Goal: Register for event/course

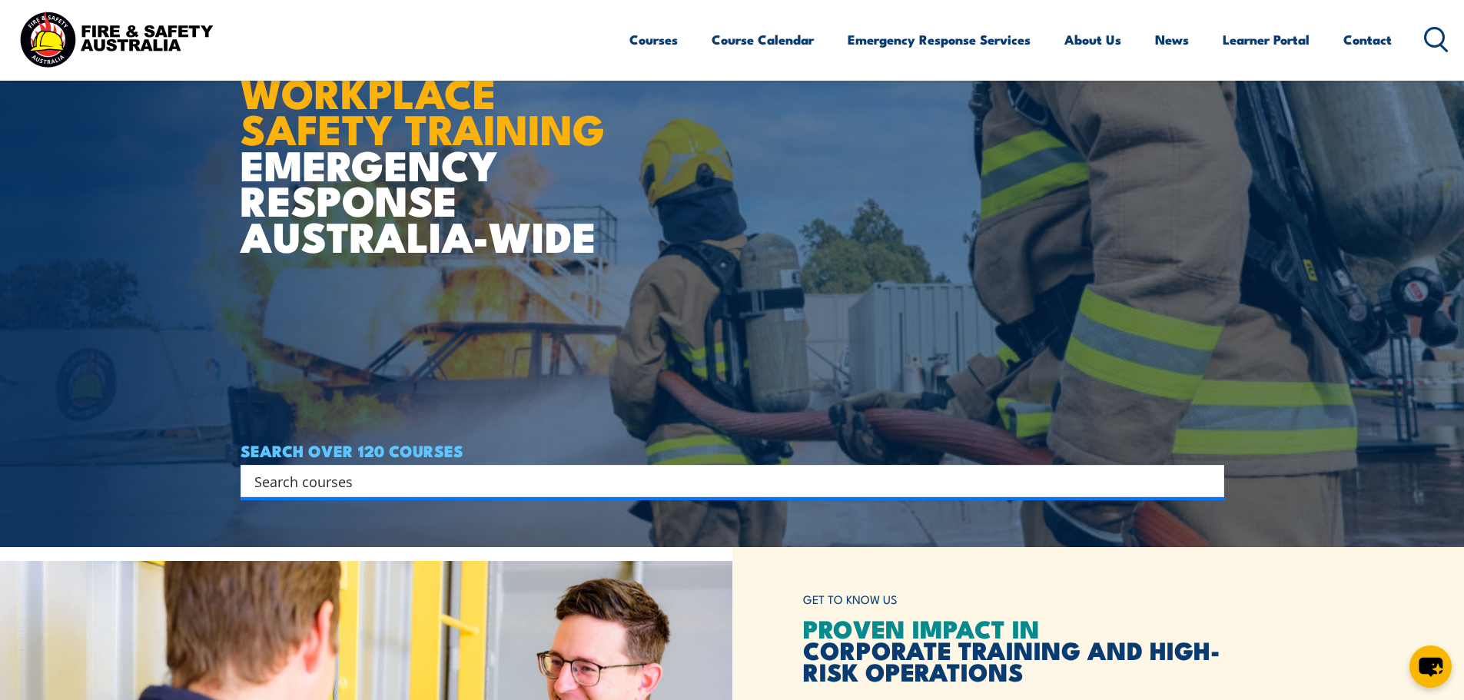
scroll to position [154, 0]
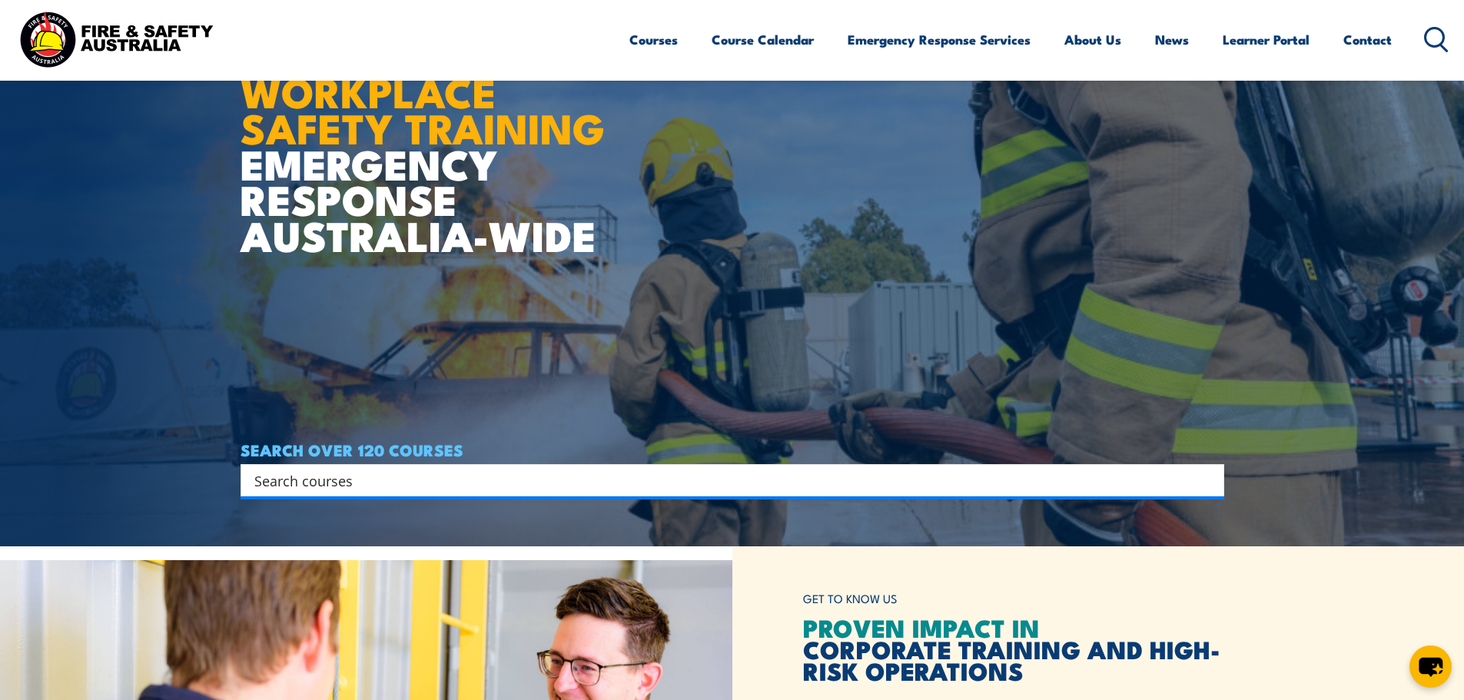
click at [993, 477] on input "Search input" at bounding box center [722, 480] width 936 height 23
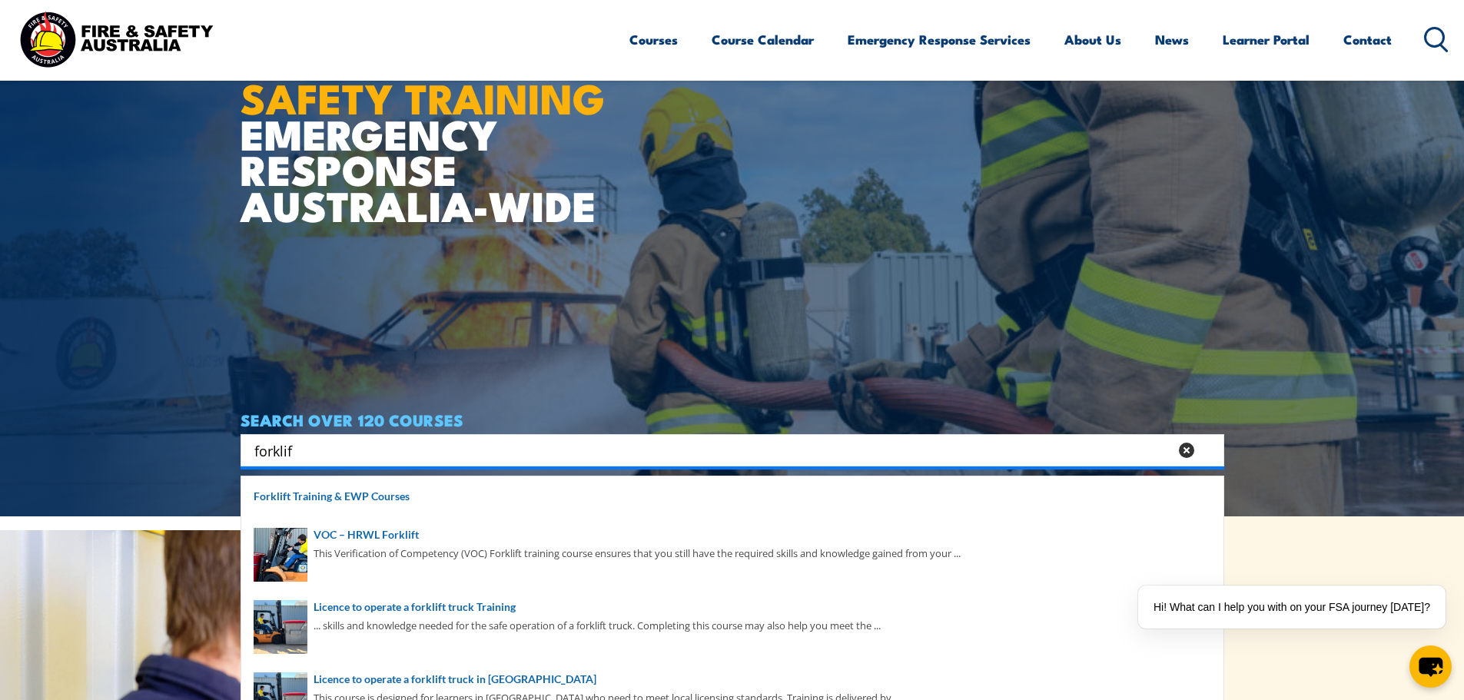
scroll to position [230, 0]
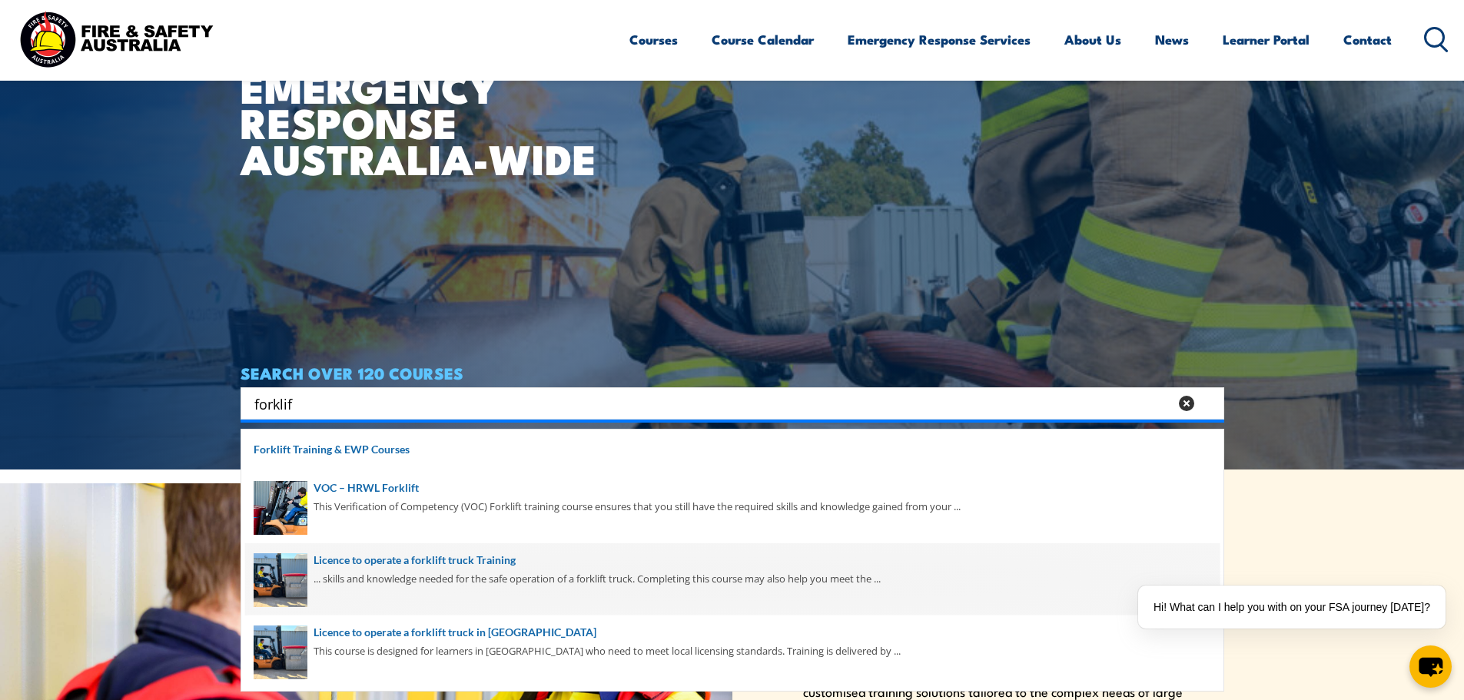
type input "forklif"
click at [461, 570] on span at bounding box center [732, 579] width 974 height 72
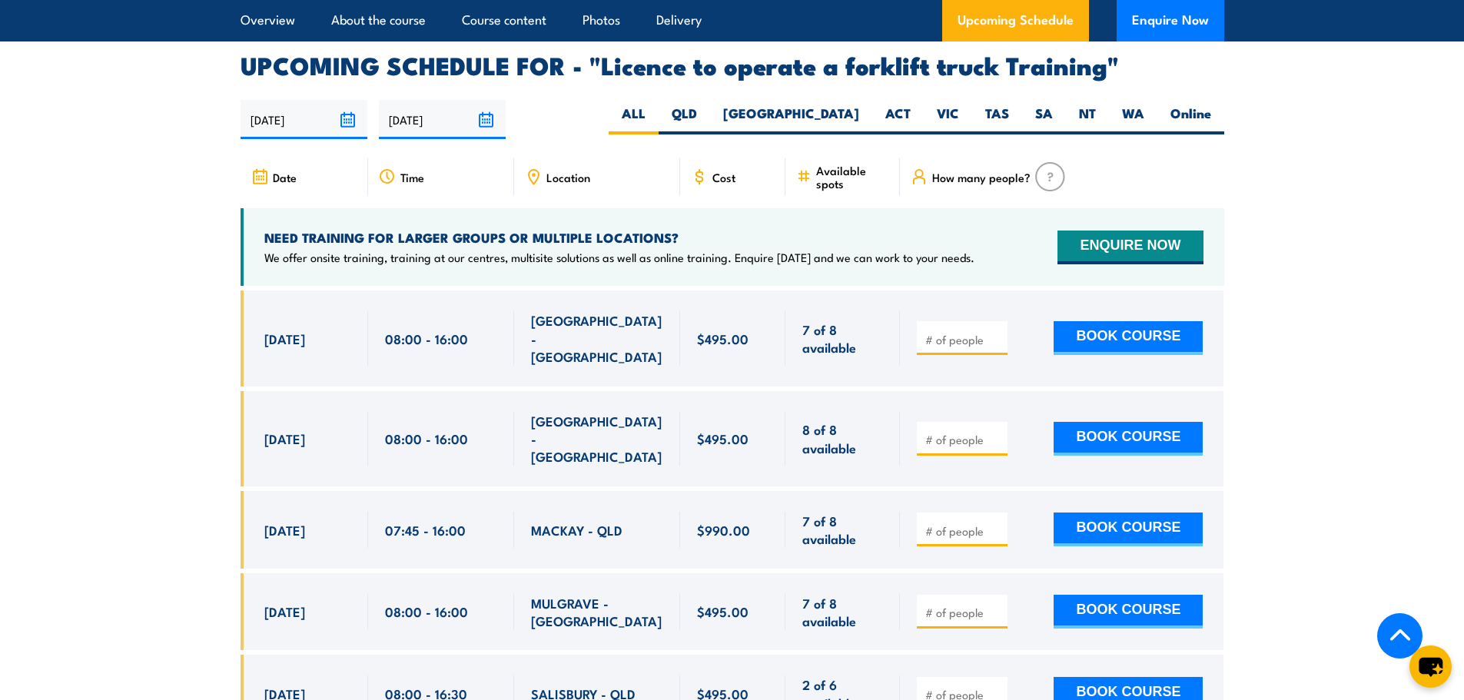
scroll to position [2535, 0]
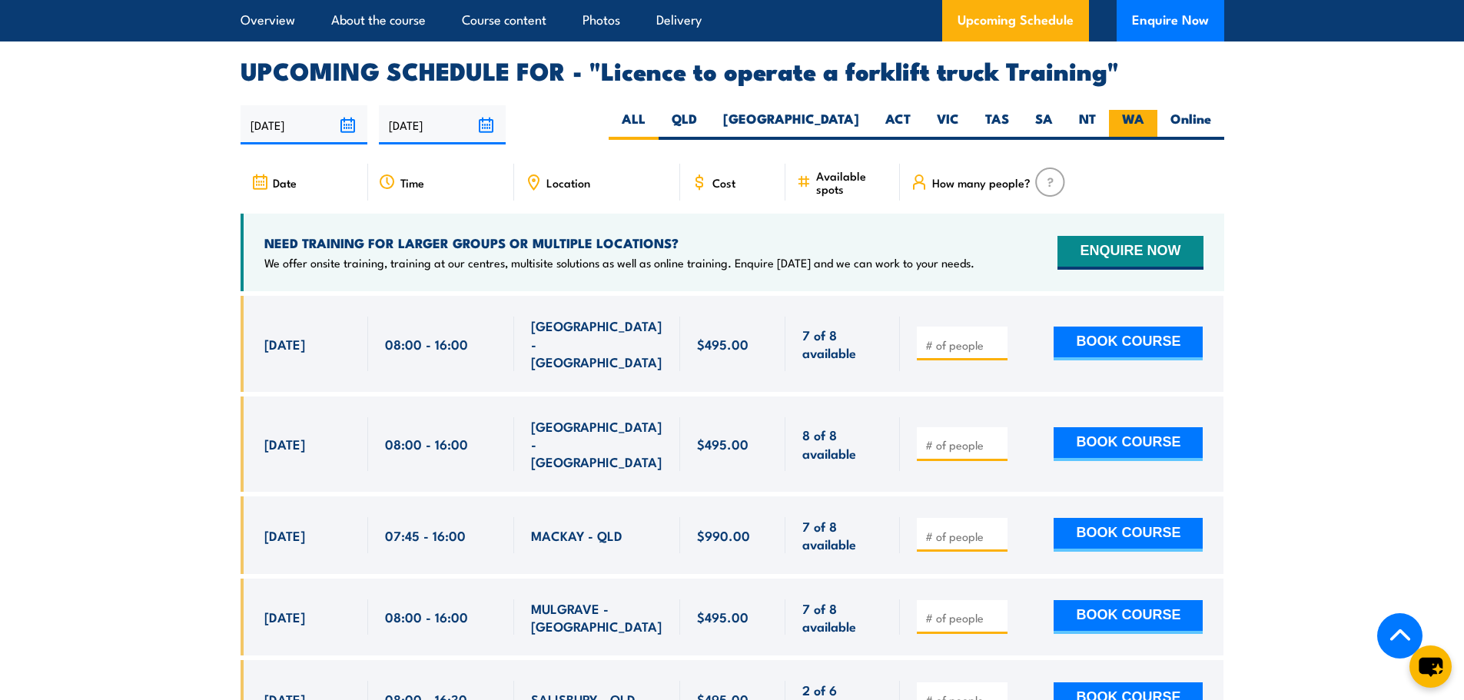
click at [1145, 110] on label "WA" at bounding box center [1133, 125] width 48 height 30
click at [1145, 110] on input "WA" at bounding box center [1149, 115] width 10 height 10
radio input "true"
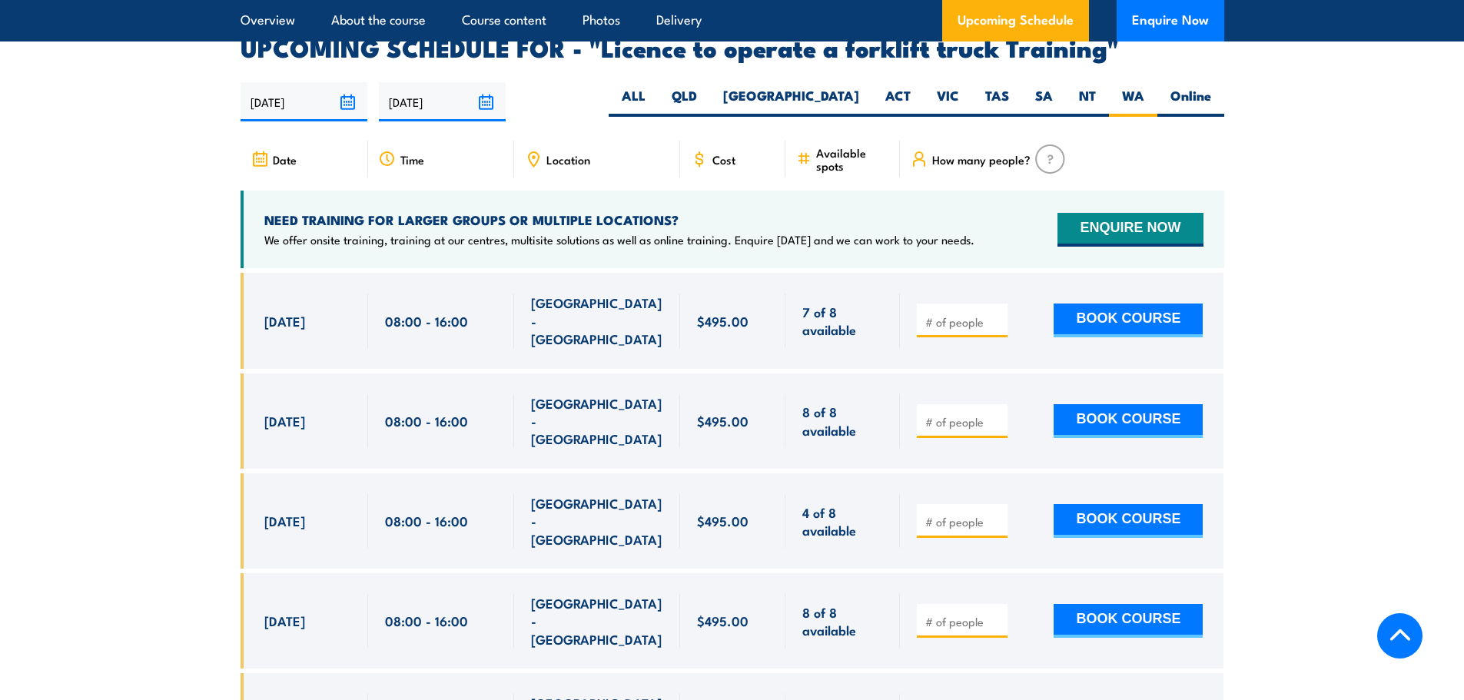
scroll to position [2571, 0]
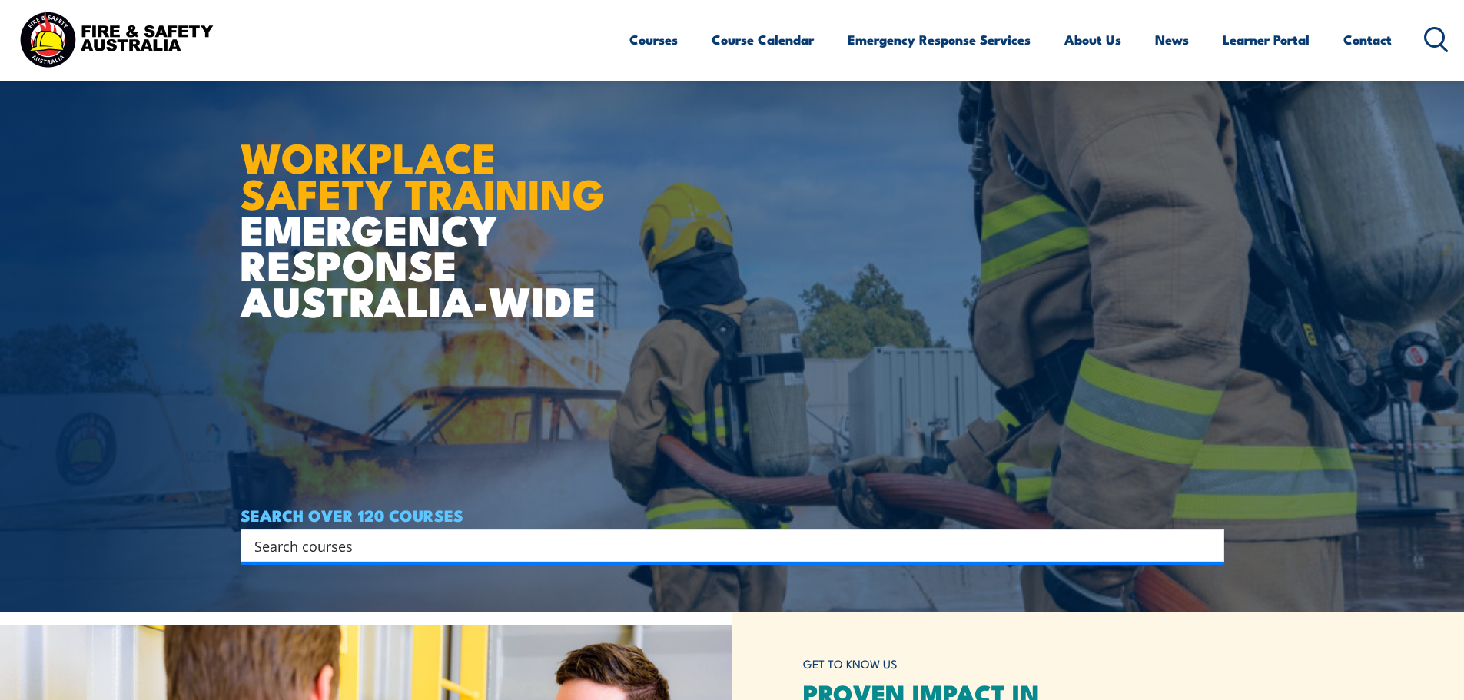
scroll to position [154, 0]
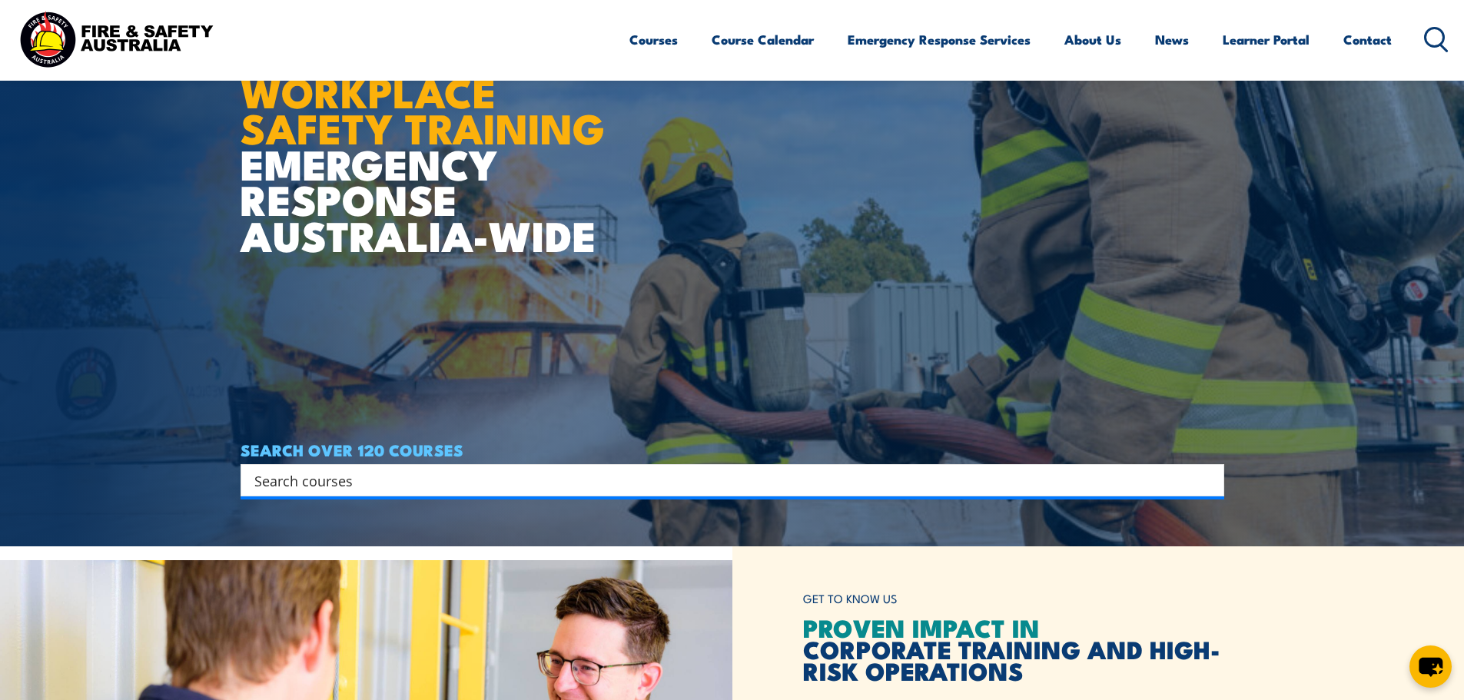
click at [641, 457] on h4 "SEARCH OVER 120 COURSES" at bounding box center [731, 449] width 983 height 17
click at [628, 492] on div "Search" at bounding box center [731, 480] width 983 height 32
click at [628, 481] on input "Search input" at bounding box center [722, 480] width 936 height 23
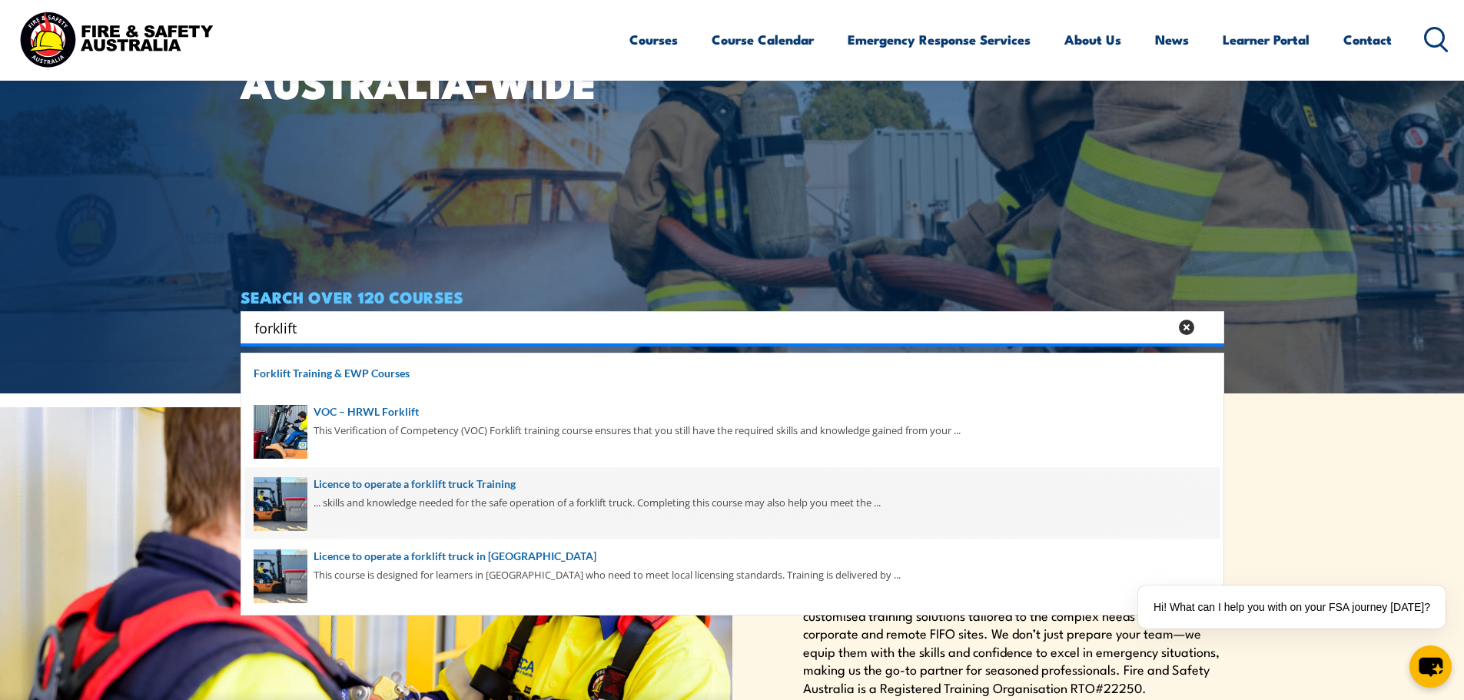
scroll to position [307, 0]
type input "forklift"
click at [506, 490] on span at bounding box center [732, 502] width 974 height 72
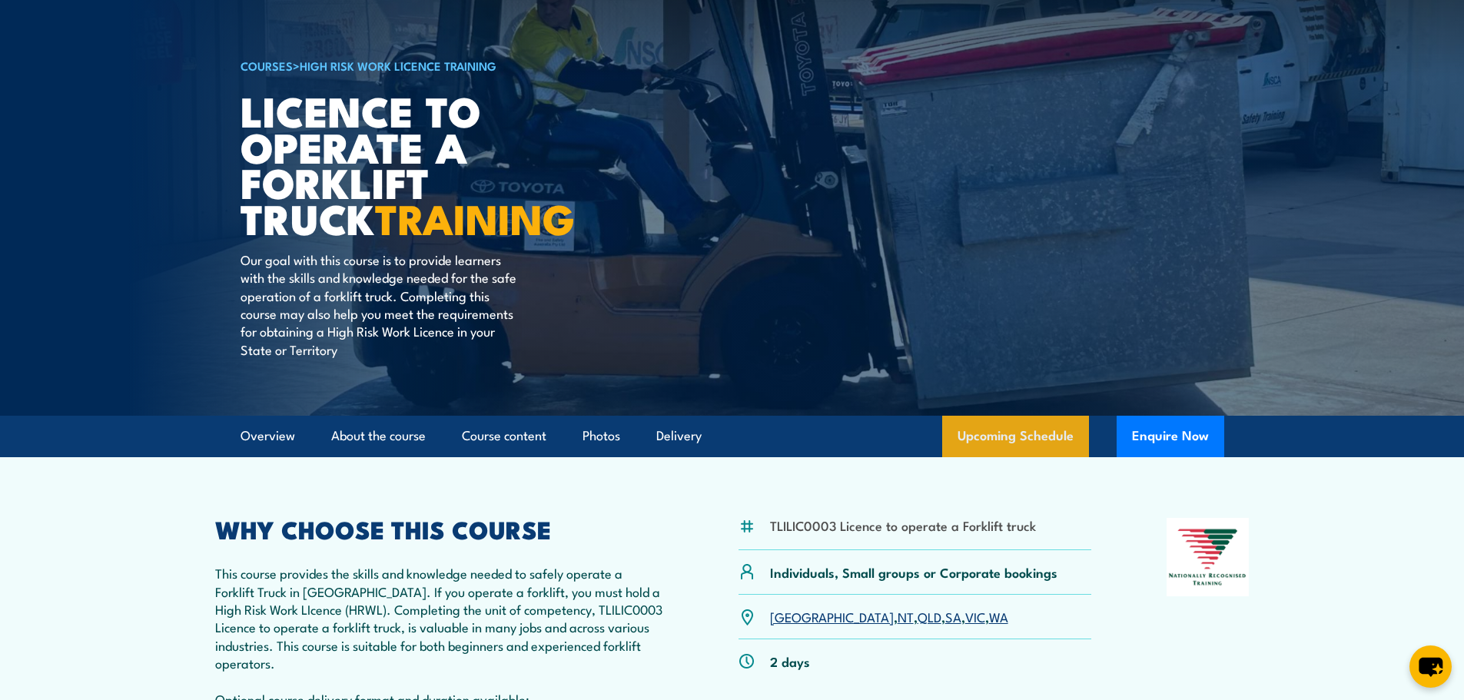
click at [1015, 420] on link "Upcoming Schedule" at bounding box center [1015, 436] width 147 height 41
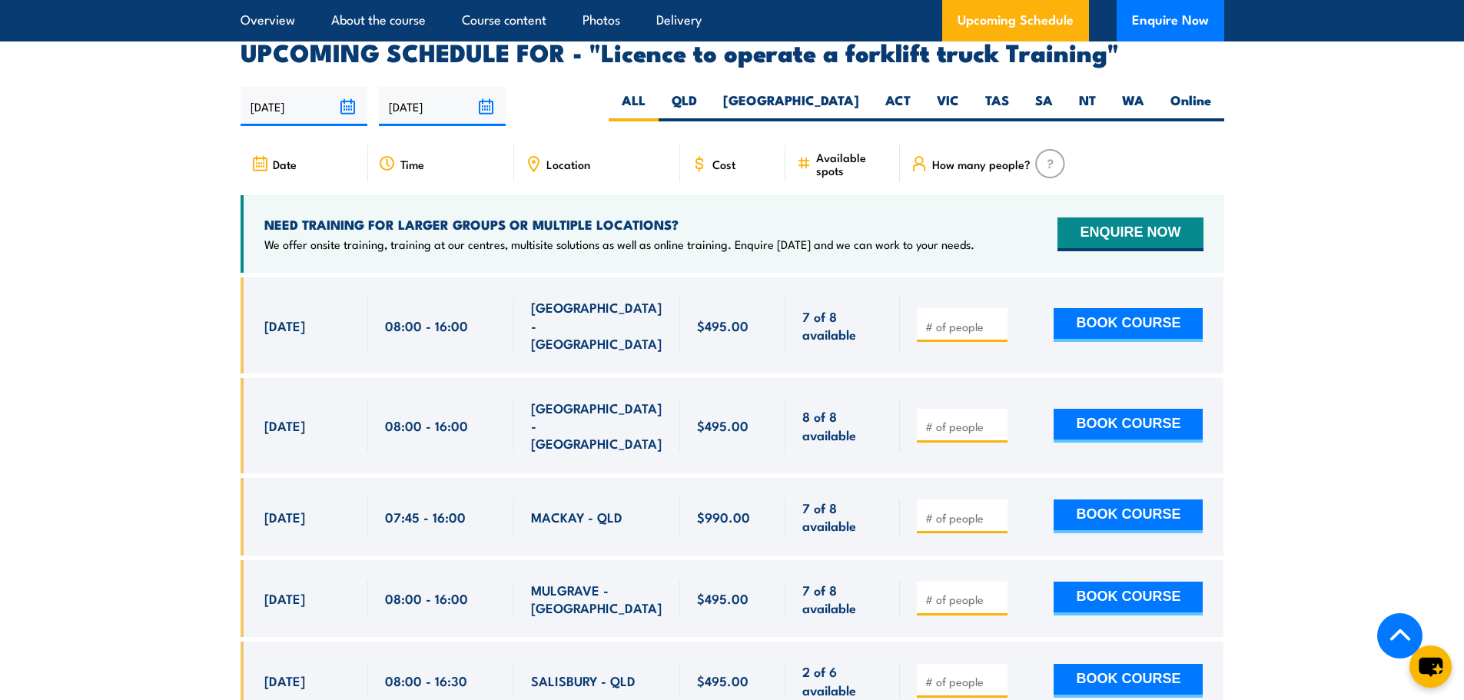
scroll to position [2571, 0]
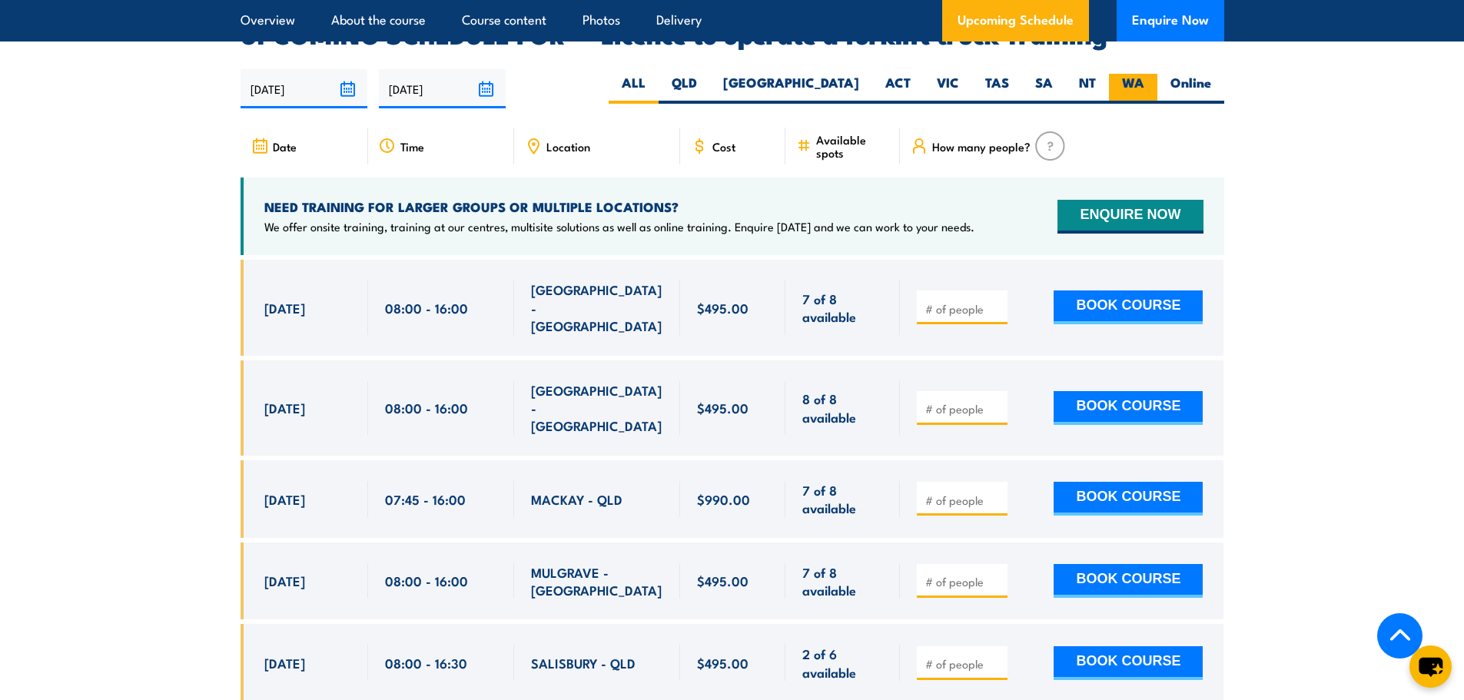
click at [1114, 74] on label "WA" at bounding box center [1133, 89] width 48 height 30
click at [1144, 74] on input "WA" at bounding box center [1149, 79] width 10 height 10
radio input "true"
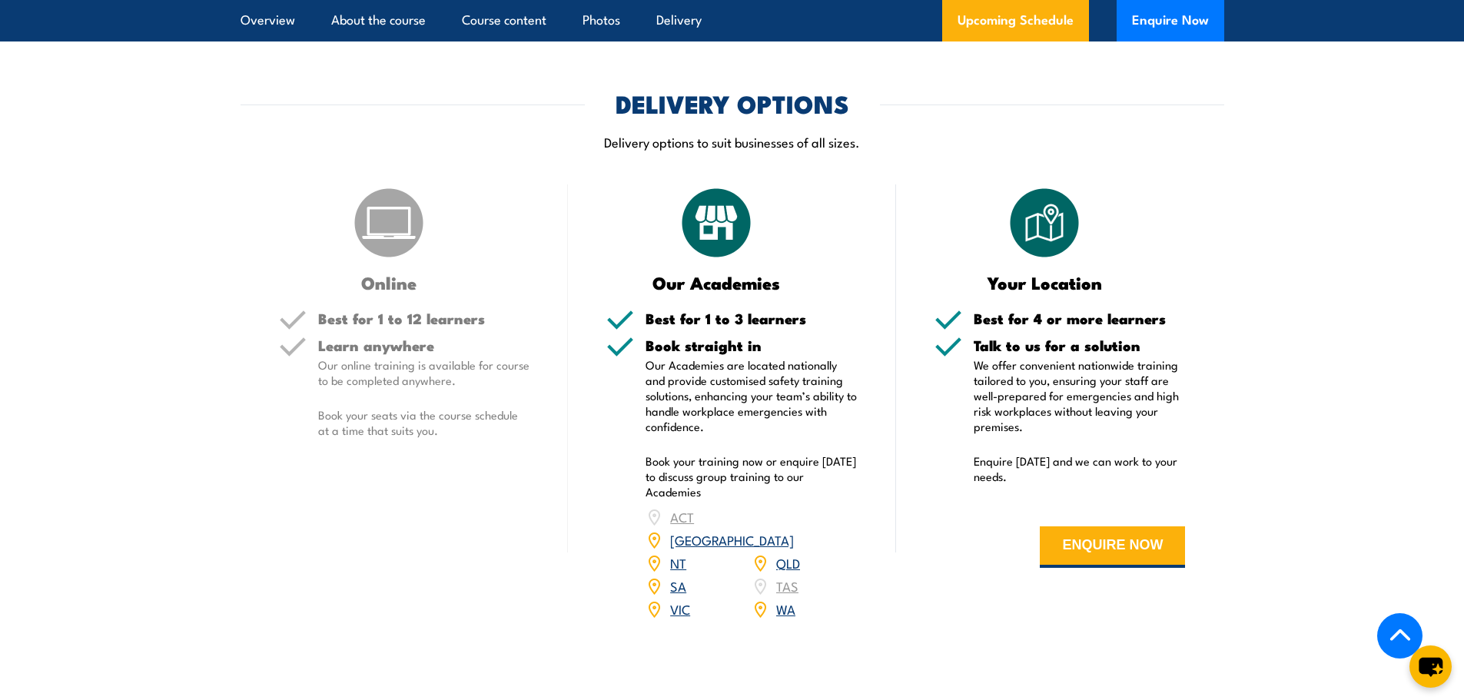
scroll to position [2571, 0]
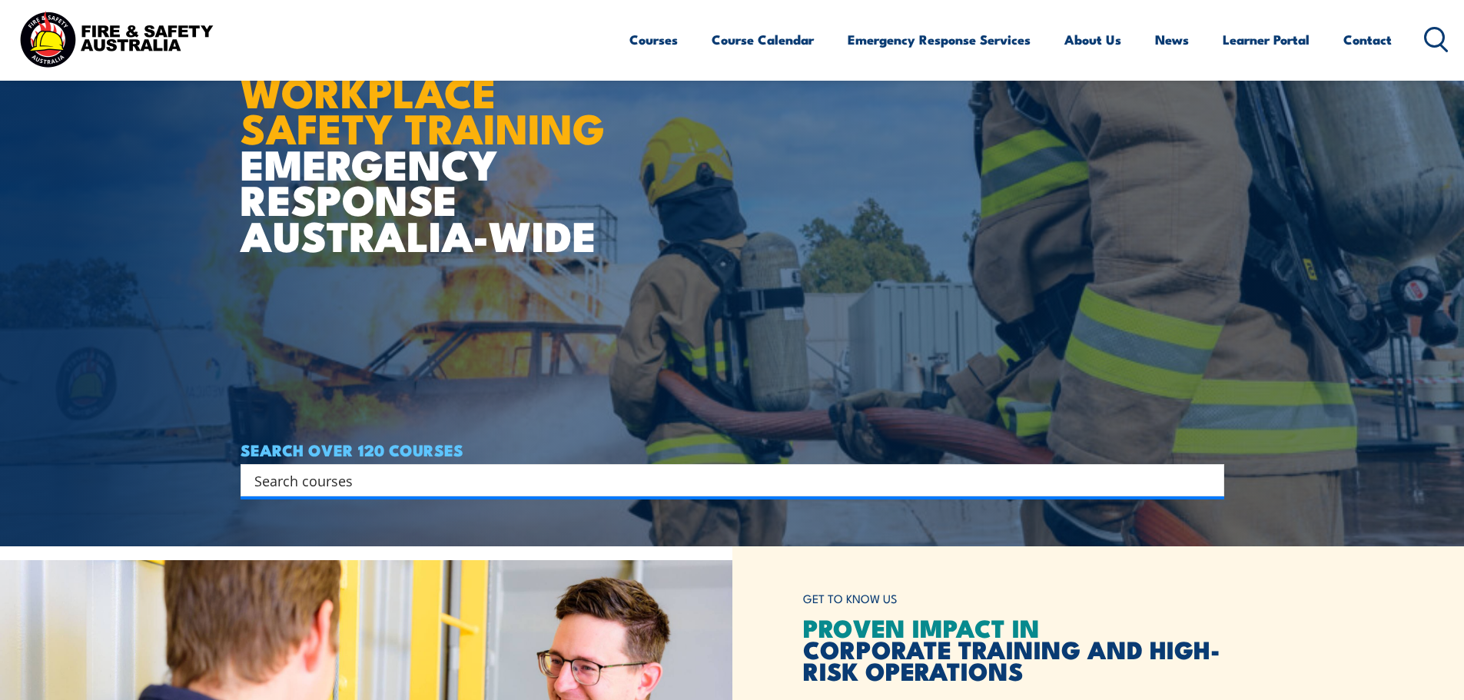
click at [738, 468] on div "Search" at bounding box center [731, 480] width 983 height 32
click at [736, 472] on input "Search input" at bounding box center [722, 480] width 936 height 23
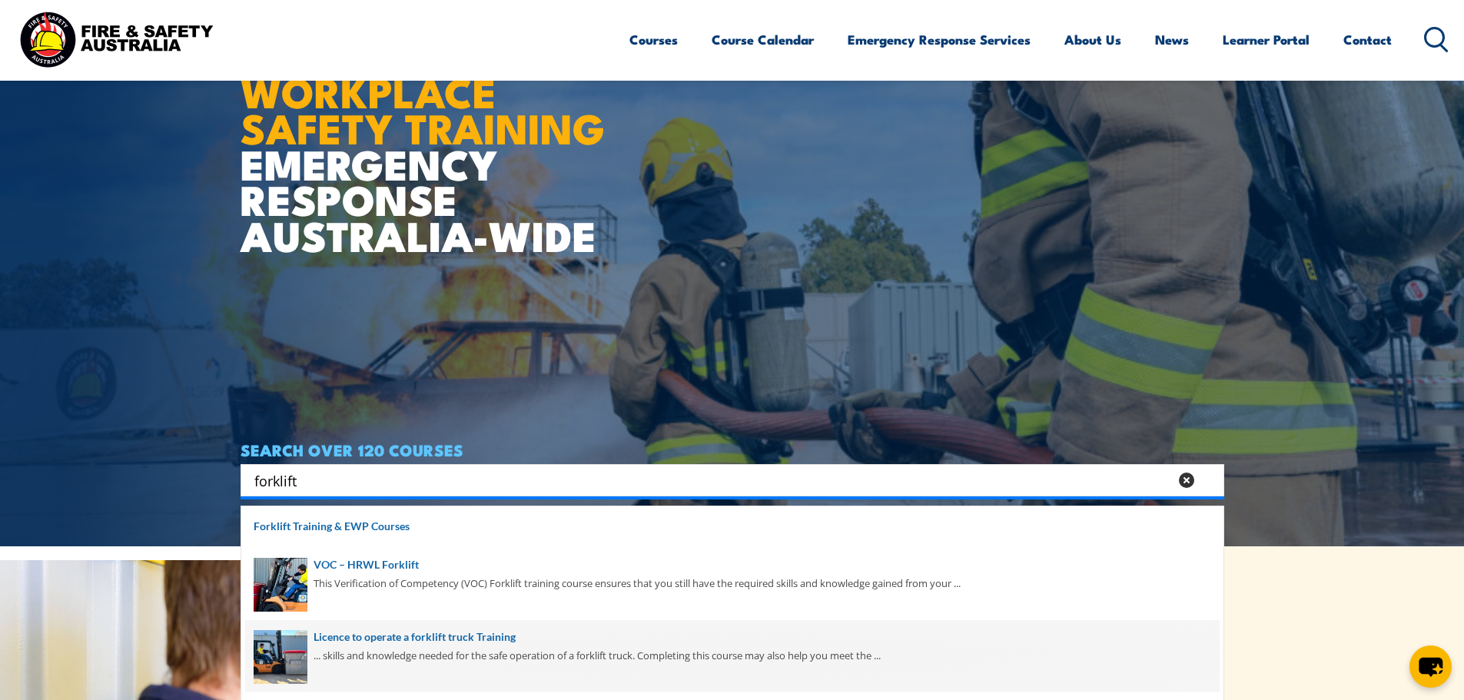
type input "forklift"
click at [436, 646] on span at bounding box center [732, 656] width 974 height 72
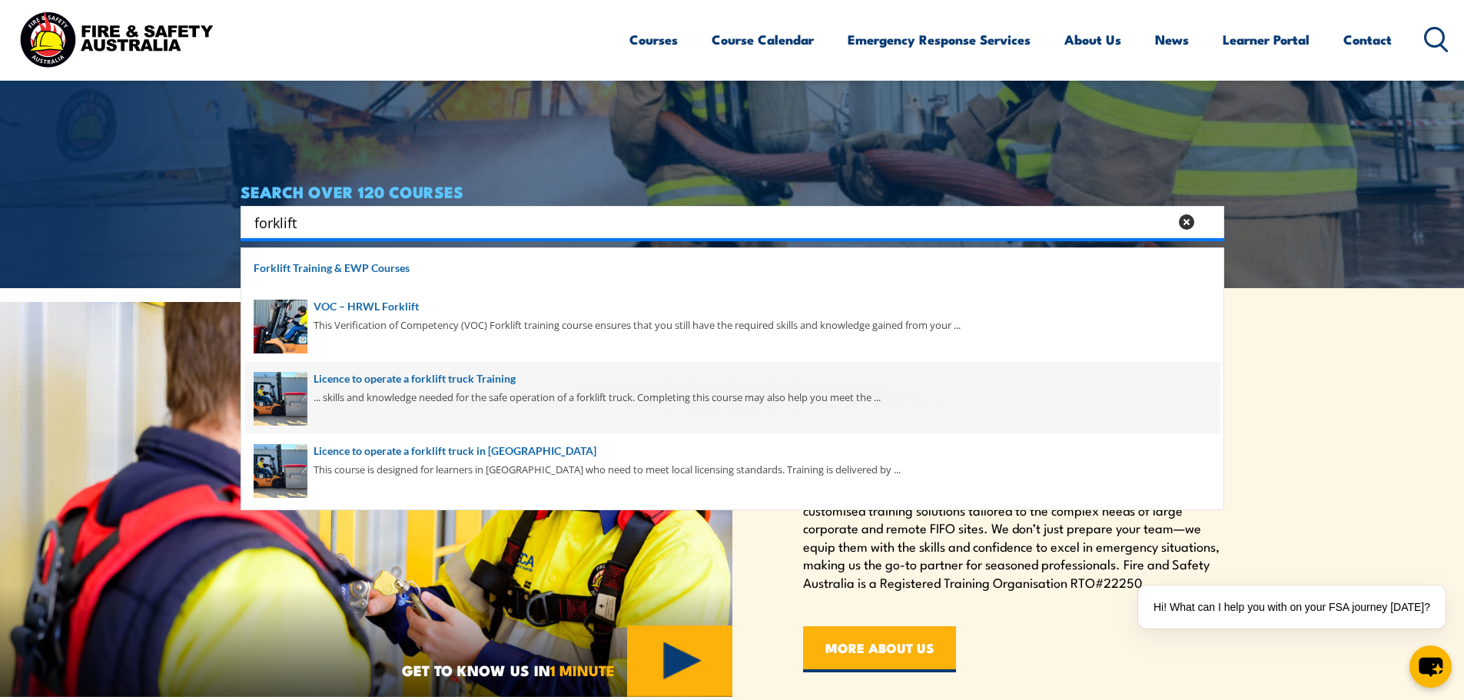
scroll to position [538, 0]
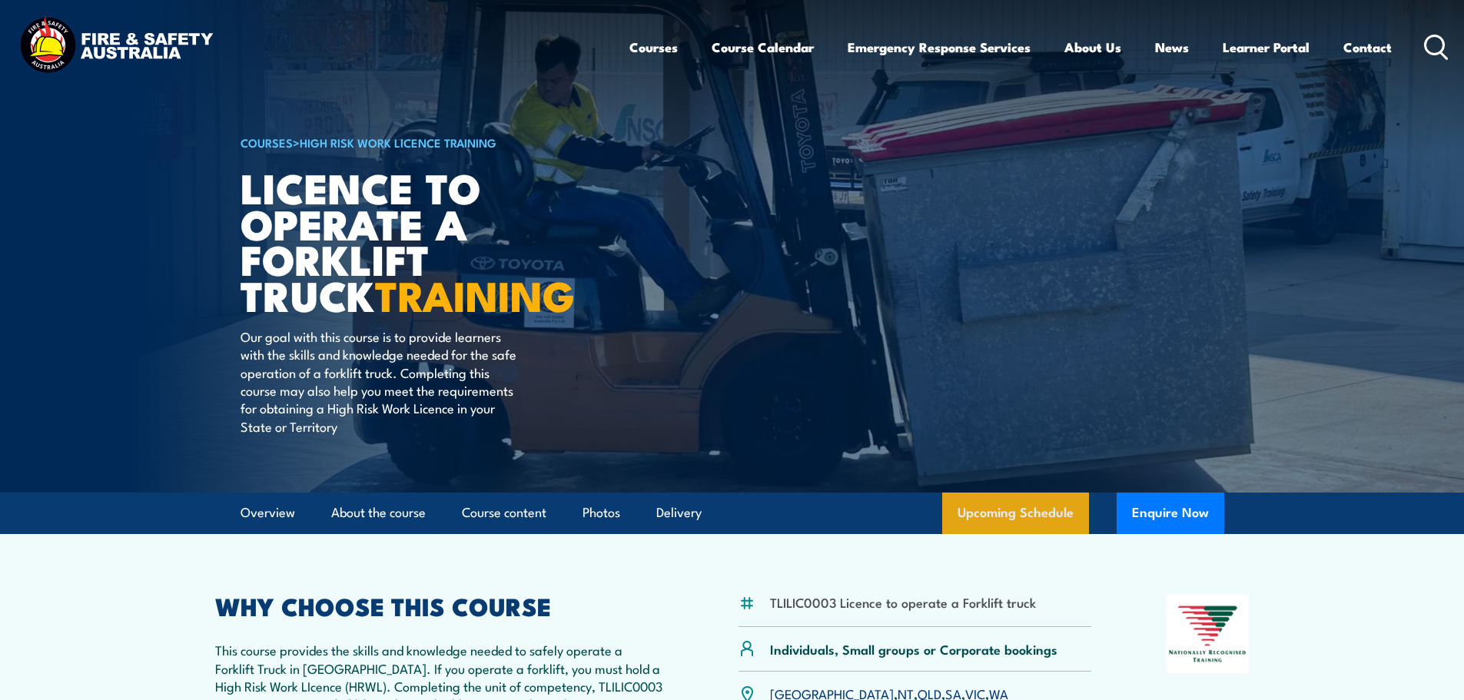
click at [989, 516] on link "Upcoming Schedule" at bounding box center [1015, 512] width 147 height 41
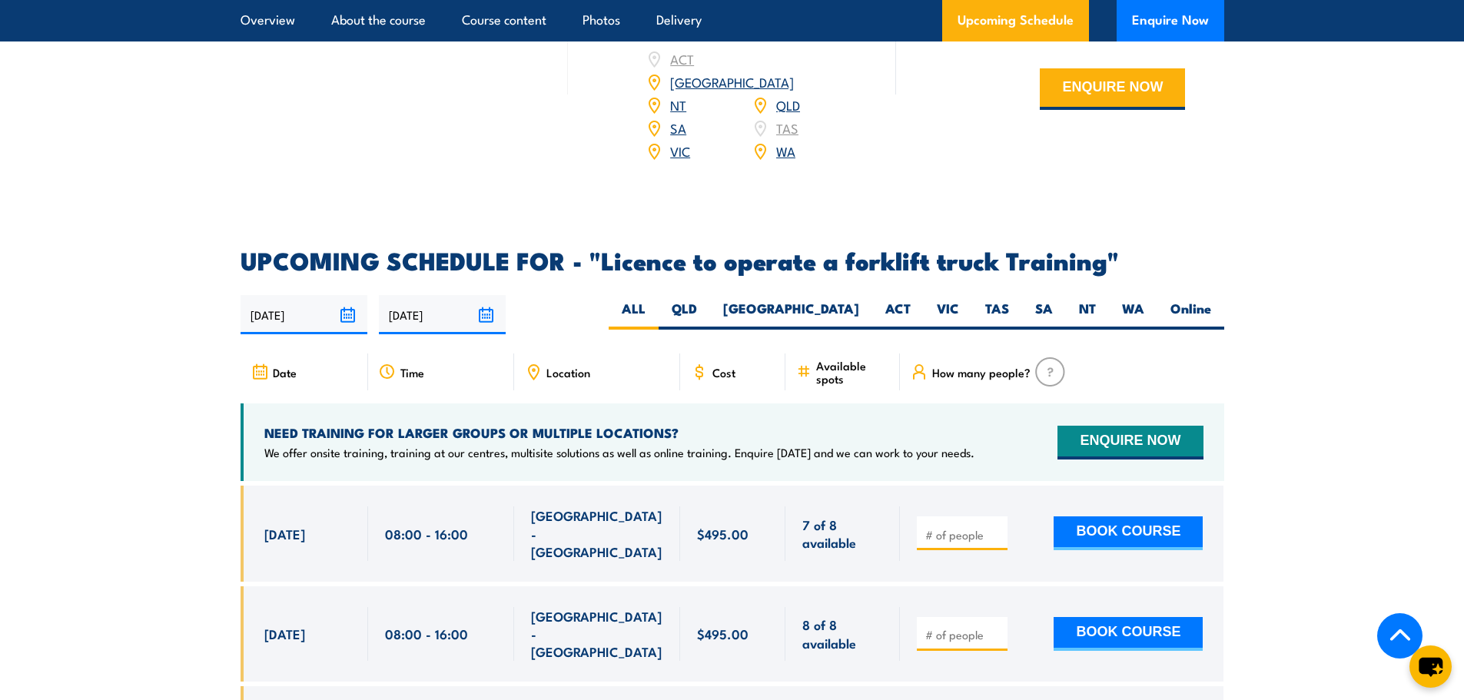
scroll to position [2341, 0]
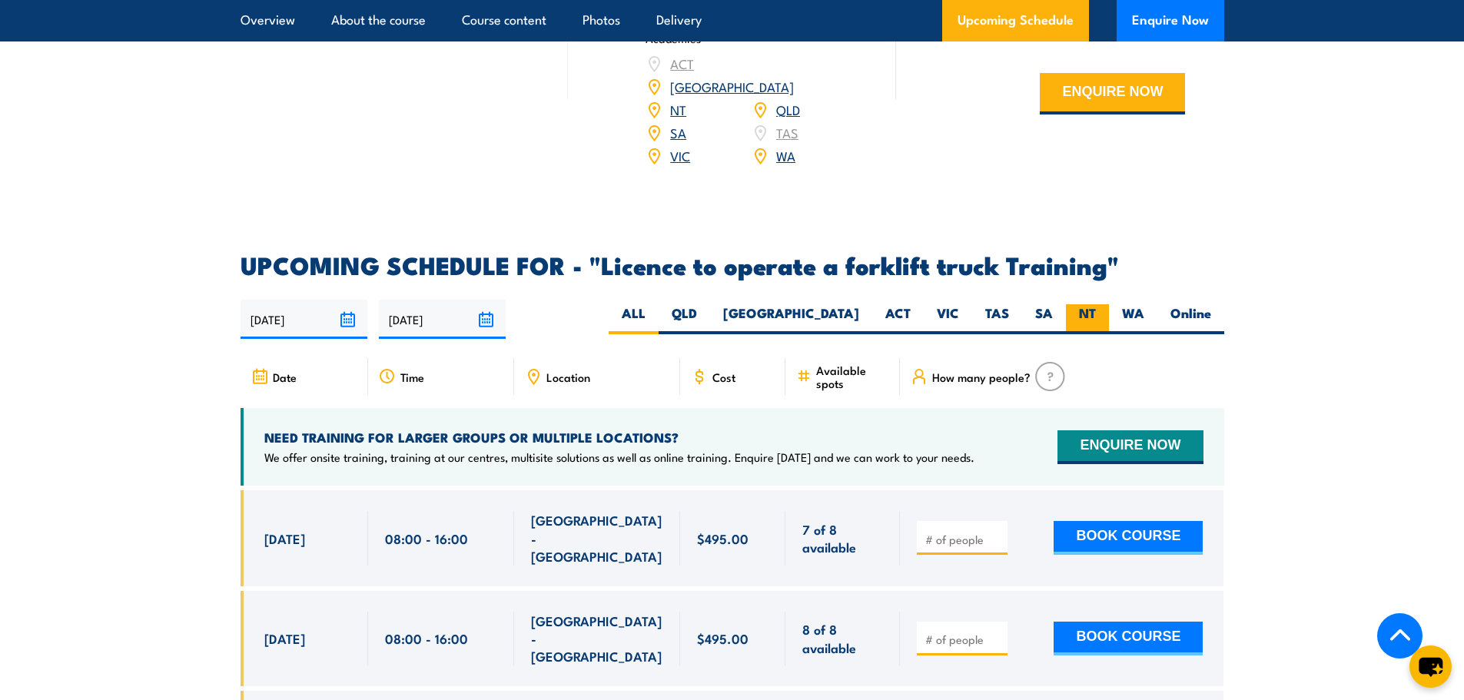
click at [1084, 304] on label "NT" at bounding box center [1087, 319] width 43 height 30
click at [1096, 304] on input "NT" at bounding box center [1101, 309] width 10 height 10
radio input "true"
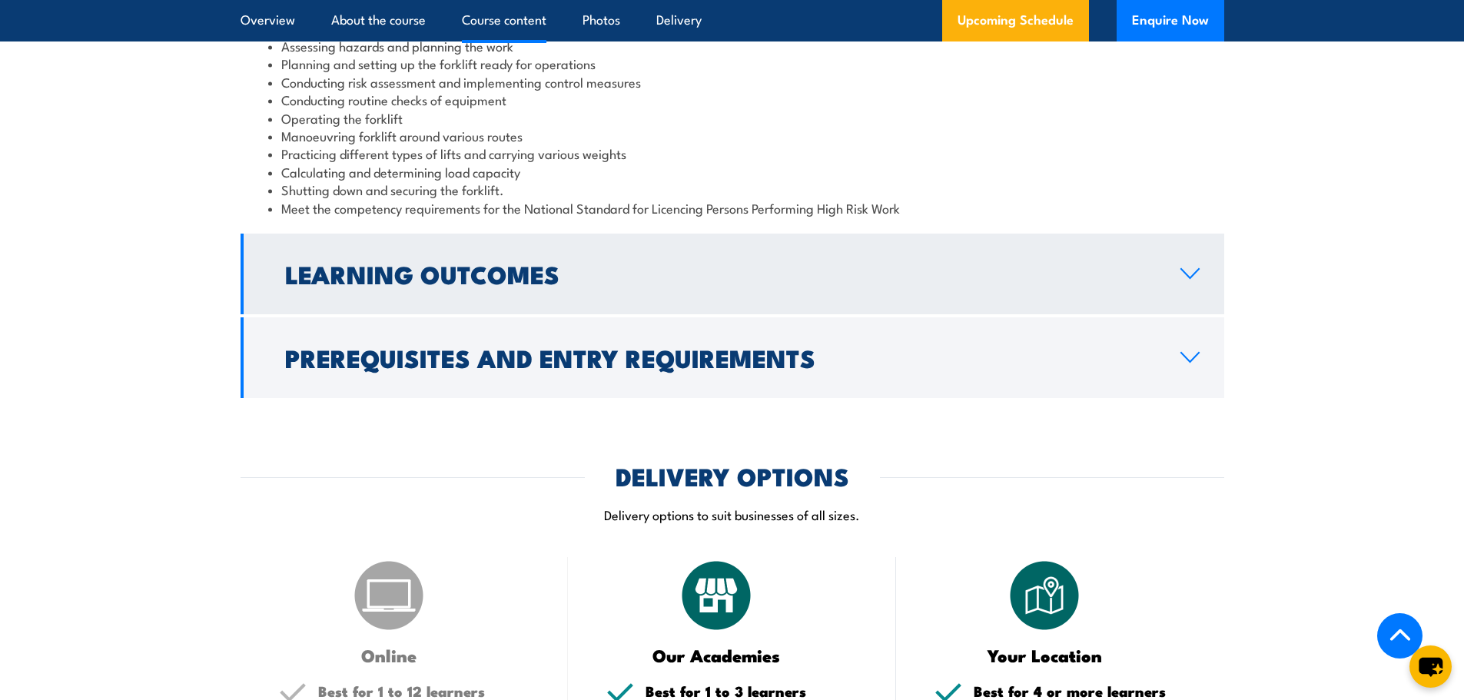
scroll to position [1496, 0]
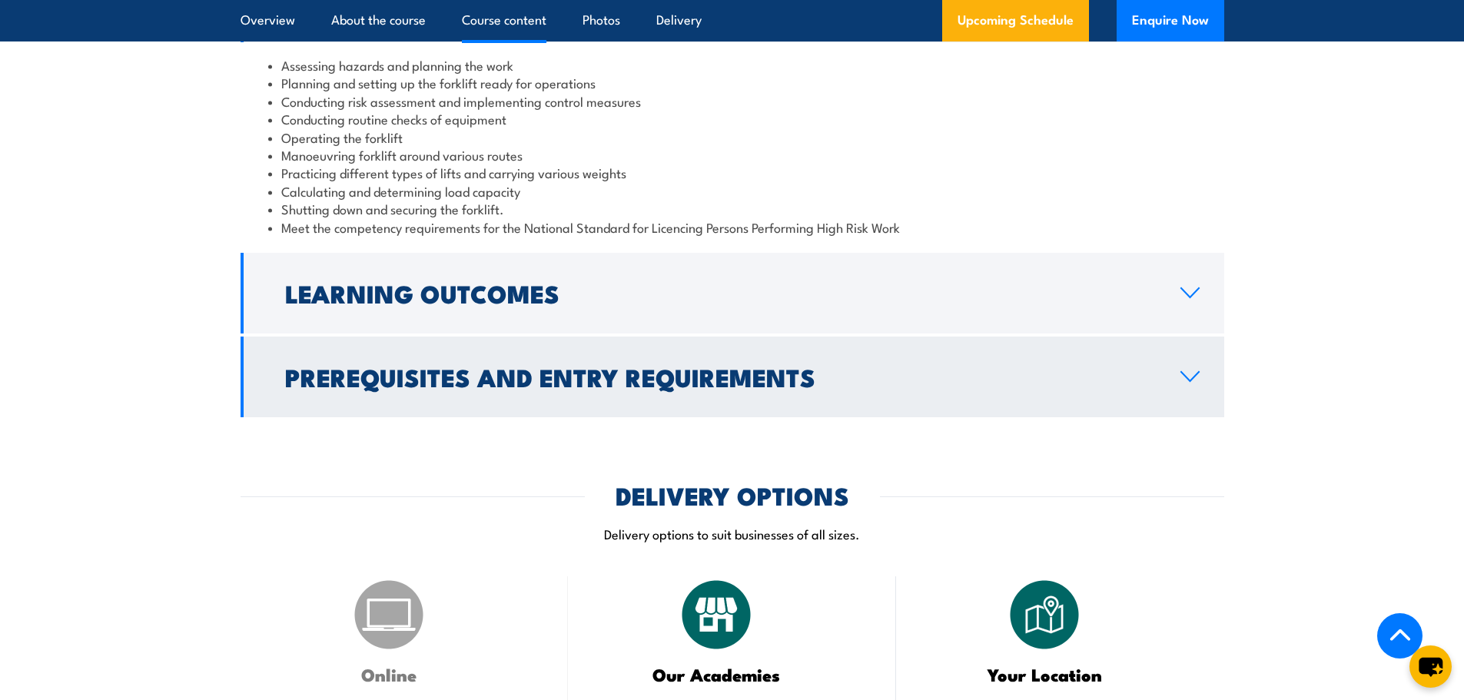
click at [623, 373] on h2 "Prerequisites and Entry Requirements" at bounding box center [720, 377] width 870 height 22
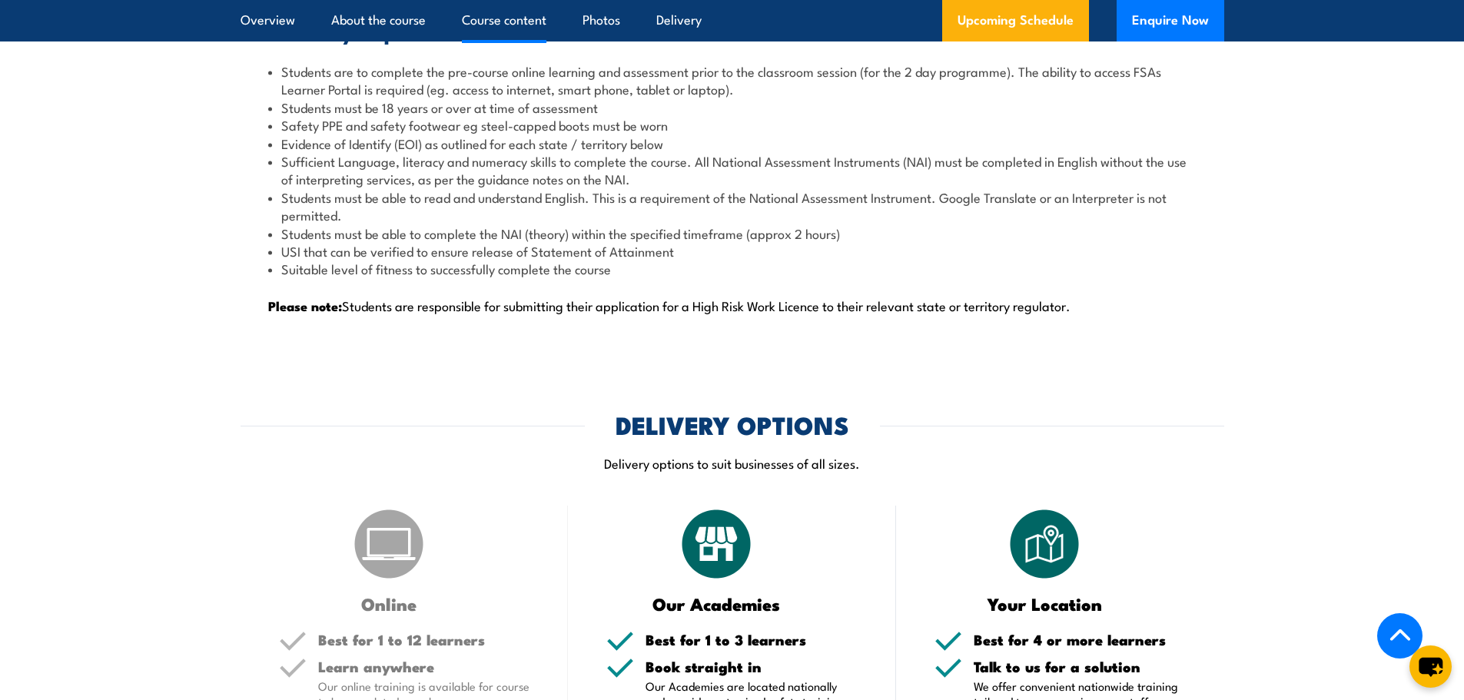
scroll to position [1726, 0]
